Goal: Find specific page/section: Find specific page/section

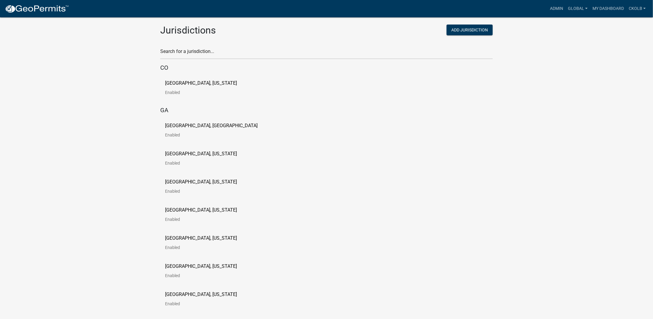
click at [286, 45] on div "Search for a jurisdiction..." at bounding box center [326, 49] width 332 height 21
click at [216, 48] on input "text" at bounding box center [326, 53] width 332 height 12
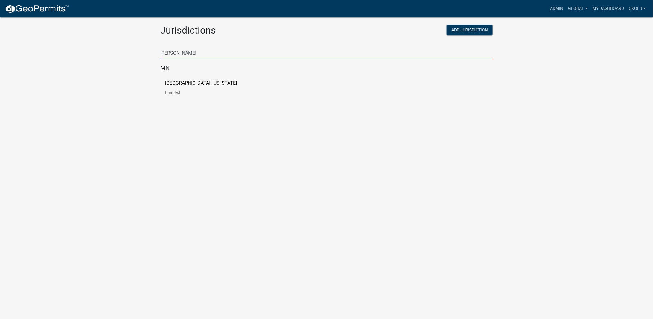
type input "[PERSON_NAME]"
click at [197, 84] on p "[GEOGRAPHIC_DATA], [US_STATE]" at bounding box center [201, 83] width 72 height 5
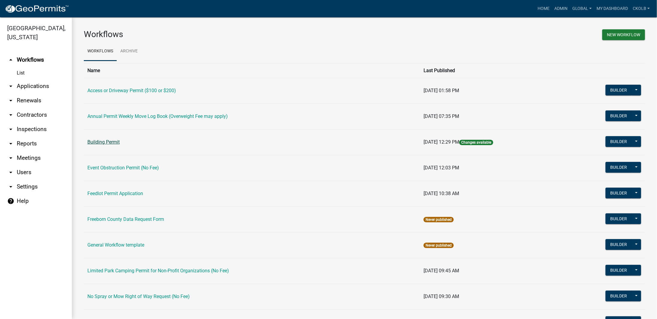
click at [96, 140] on link "Building Permit" at bounding box center [103, 142] width 32 height 6
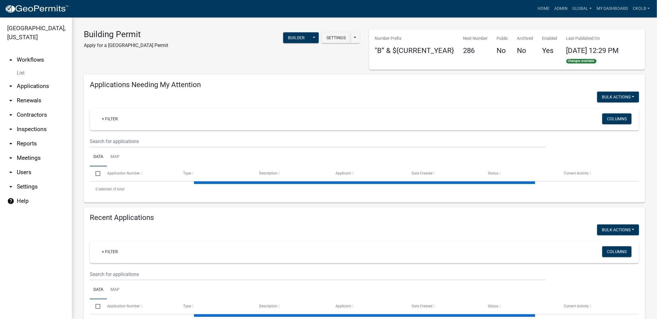
select select "3: 100"
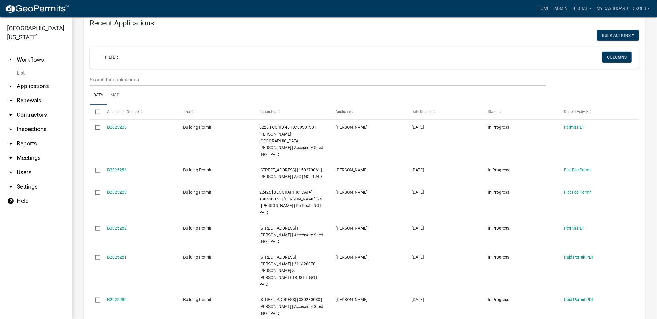
scroll to position [240, 0]
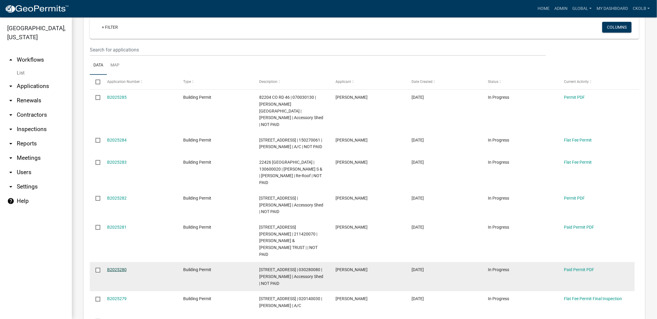
click at [114, 272] on link "B2025280" at bounding box center [116, 269] width 19 height 5
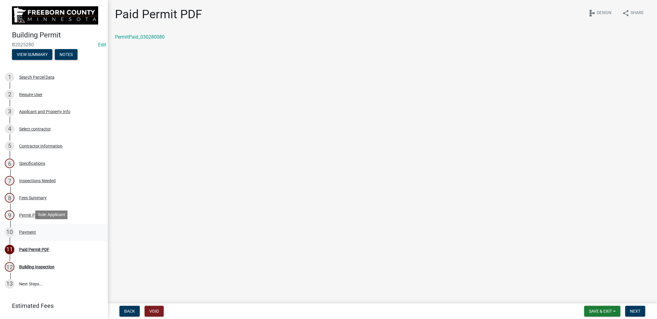
click at [28, 230] on div "Payment" at bounding box center [27, 232] width 17 height 4
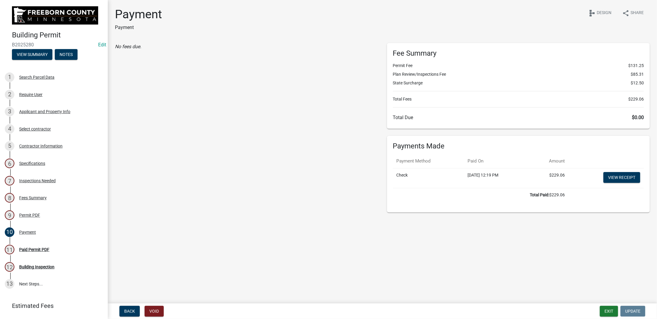
click at [213, 127] on div "No fees due." at bounding box center [246, 127] width 272 height 169
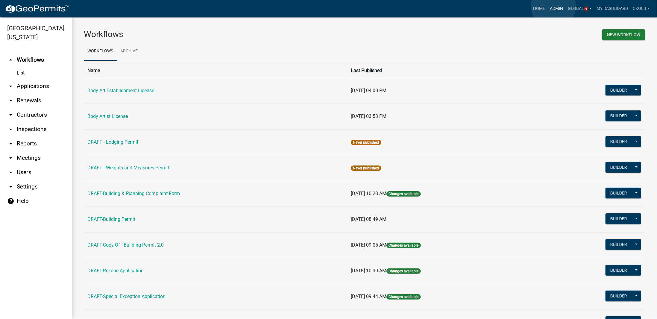
click at [554, 6] on link "Admin" at bounding box center [557, 8] width 18 height 11
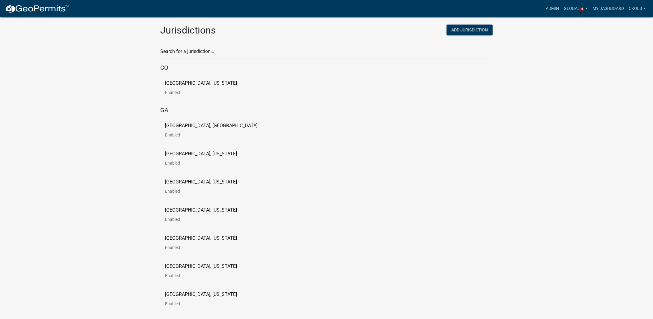
click at [188, 52] on input "text" at bounding box center [326, 53] width 332 height 12
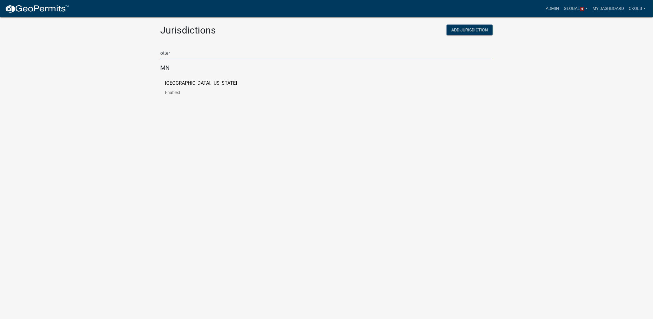
type input "otter"
click at [175, 81] on p "[GEOGRAPHIC_DATA], [US_STATE]" at bounding box center [201, 83] width 72 height 5
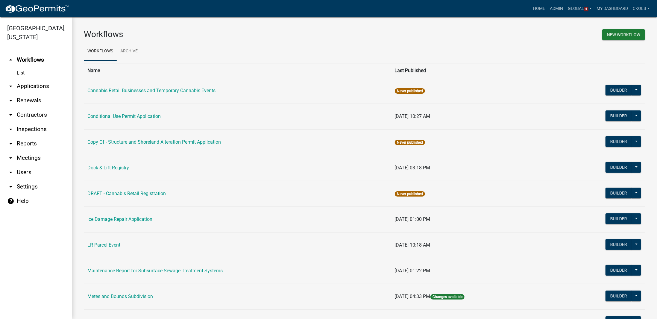
click at [31, 142] on link "arrow_drop_down Reports" at bounding box center [36, 144] width 72 height 14
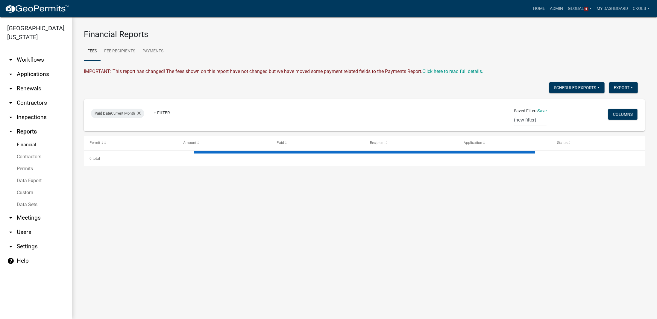
click at [28, 204] on link "Data Sets" at bounding box center [36, 205] width 72 height 12
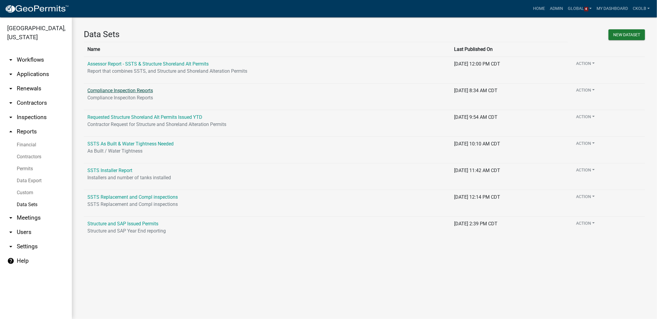
click at [131, 88] on link "Compliance Inspection Reports" at bounding box center [120, 91] width 66 height 6
select select "System Status"
select select "2"
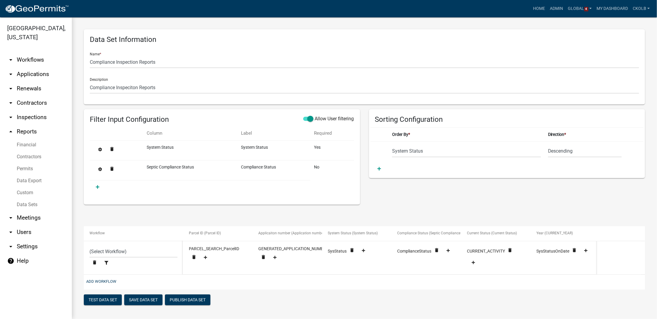
select select "0692ea02-2c23-41a8-b943-9f4f075db5a7"
click at [26, 207] on link "Data Sets" at bounding box center [36, 205] width 72 height 12
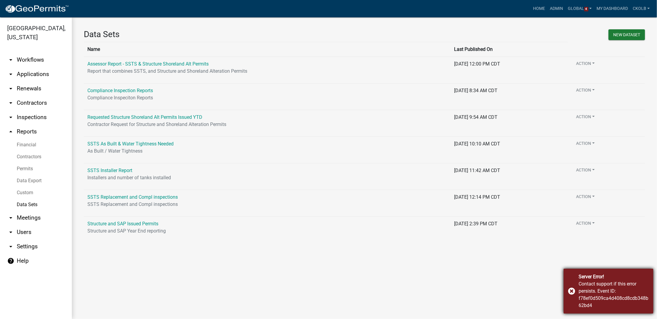
click at [573, 290] on div "Server Error! Contact support if this error persists. Event ID: f78ef0d509ca4d4…" at bounding box center [609, 291] width 90 height 45
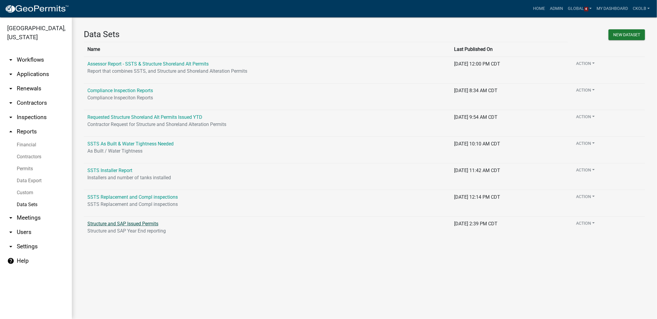
click at [139, 223] on link "Structure and SAP Issued Permits" at bounding box center [122, 224] width 71 height 6
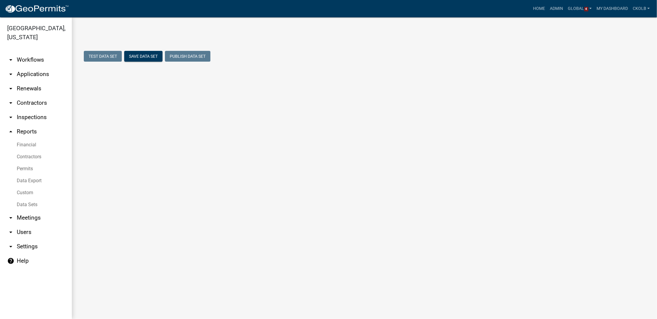
select select "Undeveloped"
select select "2"
select select "79d4bf26-a84c-4898-8d16-9ebea2345fb4"
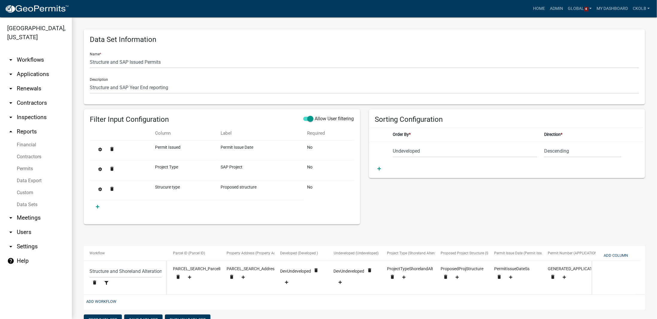
click at [31, 202] on link "Data Sets" at bounding box center [36, 205] width 72 height 12
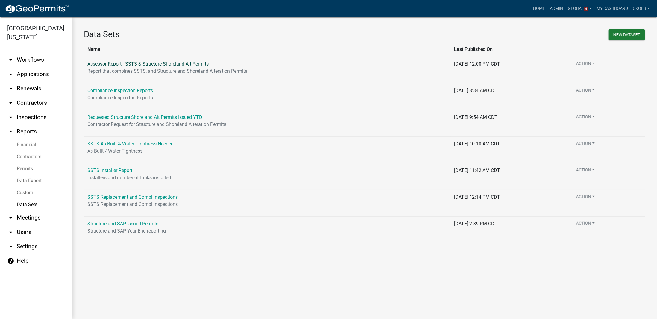
click at [127, 61] on link "Assessor Report - SSTS & Structure Shoreland Alt Permits" at bounding box center [147, 64] width 121 height 6
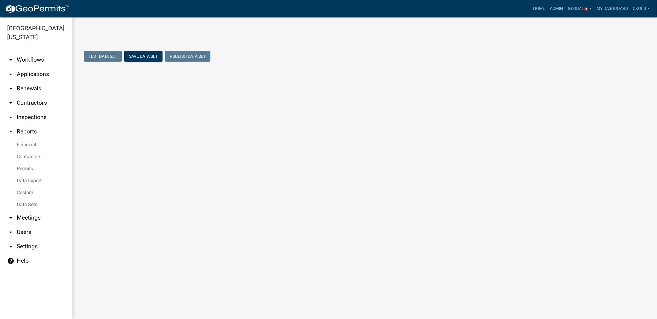
select select "IssueDate"
select select "79d4bf26-a84c-4898-8d16-9ebea2345fb4"
select select "68d28c81-f724-4f90-9ad3-bed34bf6fb80"
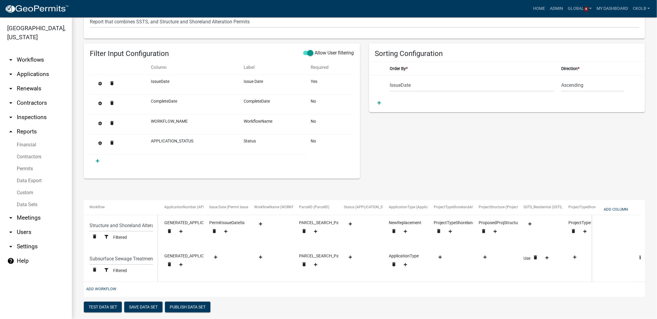
scroll to position [75, 0]
